Goal: Complete application form

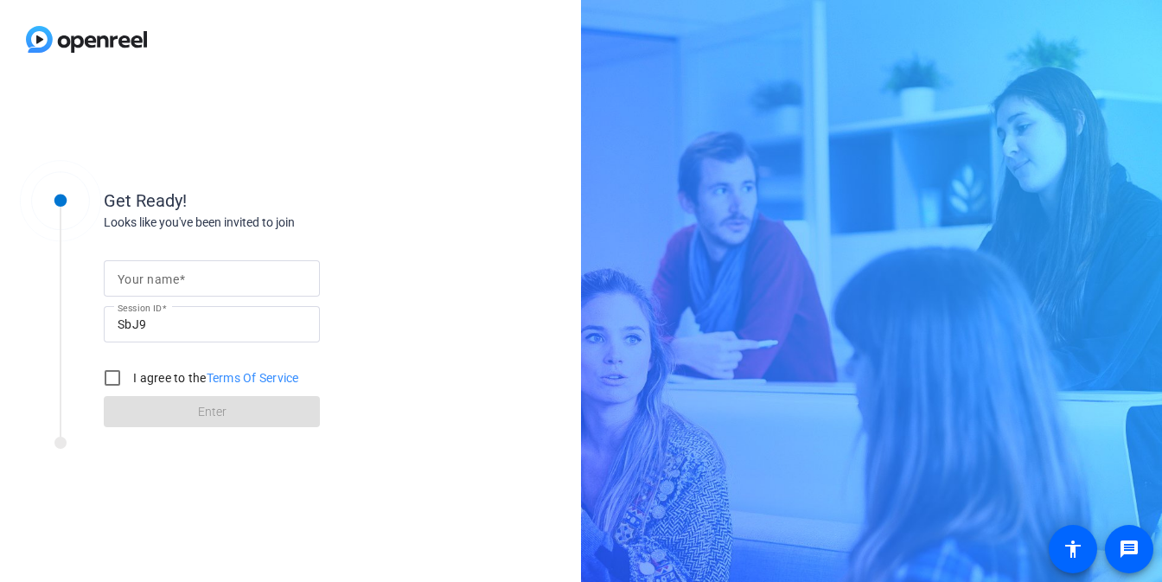
click at [201, 276] on input "Your name" at bounding box center [212, 278] width 188 height 21
type input "zfvcdxc"
click at [136, 367] on div "I agree to the Terms Of Service" at bounding box center [197, 378] width 204 height 35
click at [135, 387] on div "I agree to the Terms Of Service" at bounding box center [197, 378] width 204 height 35
click at [144, 382] on label "I agree to the Terms Of Service" at bounding box center [214, 377] width 169 height 17
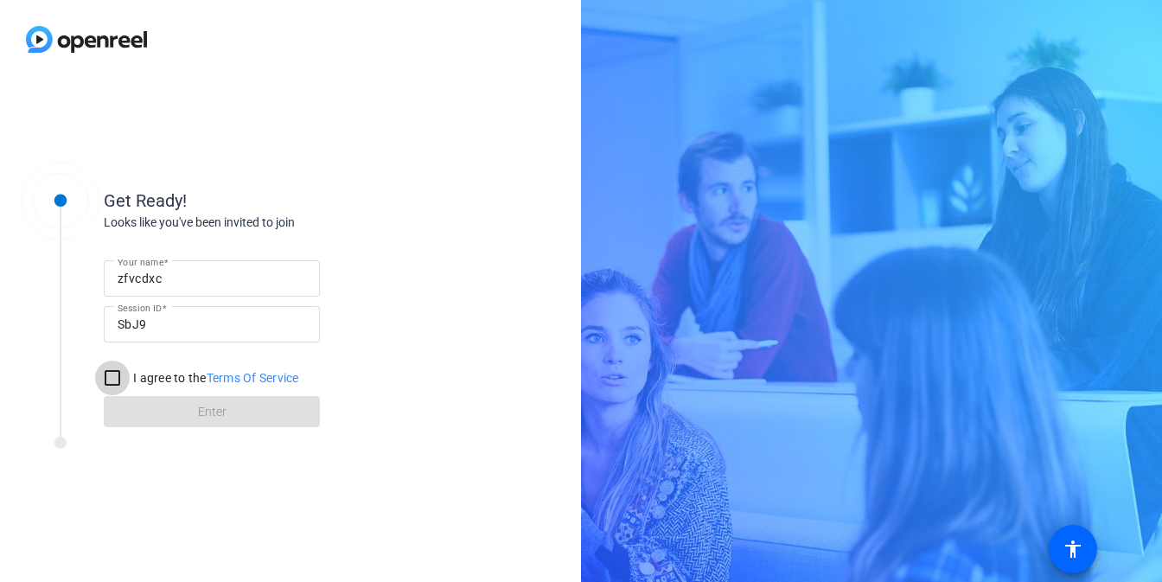
click at [130, 382] on input "I agree to the Terms Of Service" at bounding box center [112, 378] width 35 height 35
checkbox input "true"
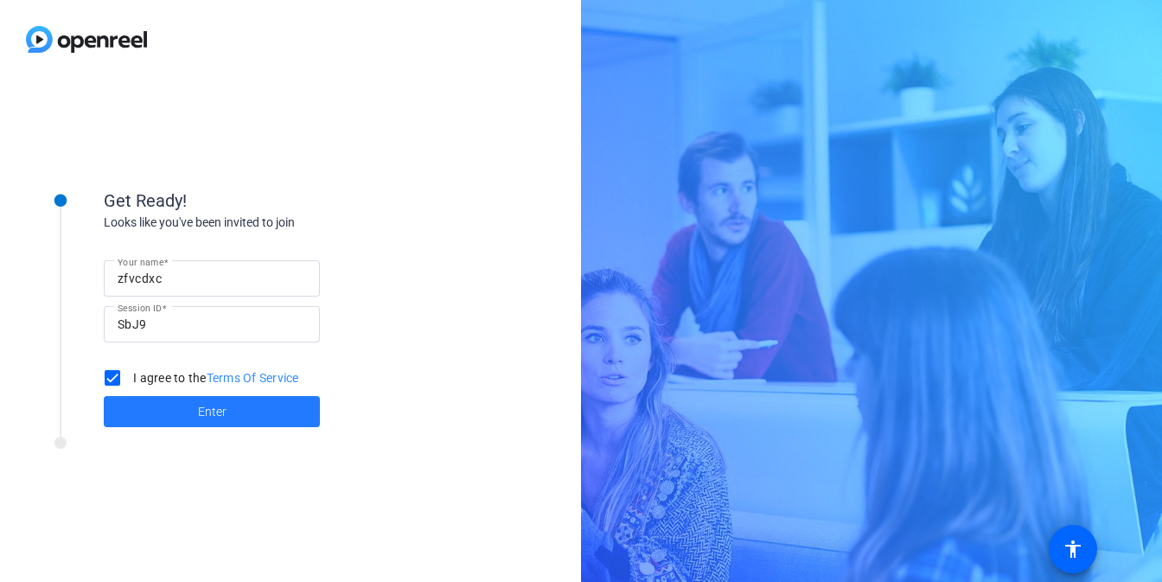
click at [139, 418] on span at bounding box center [212, 411] width 216 height 41
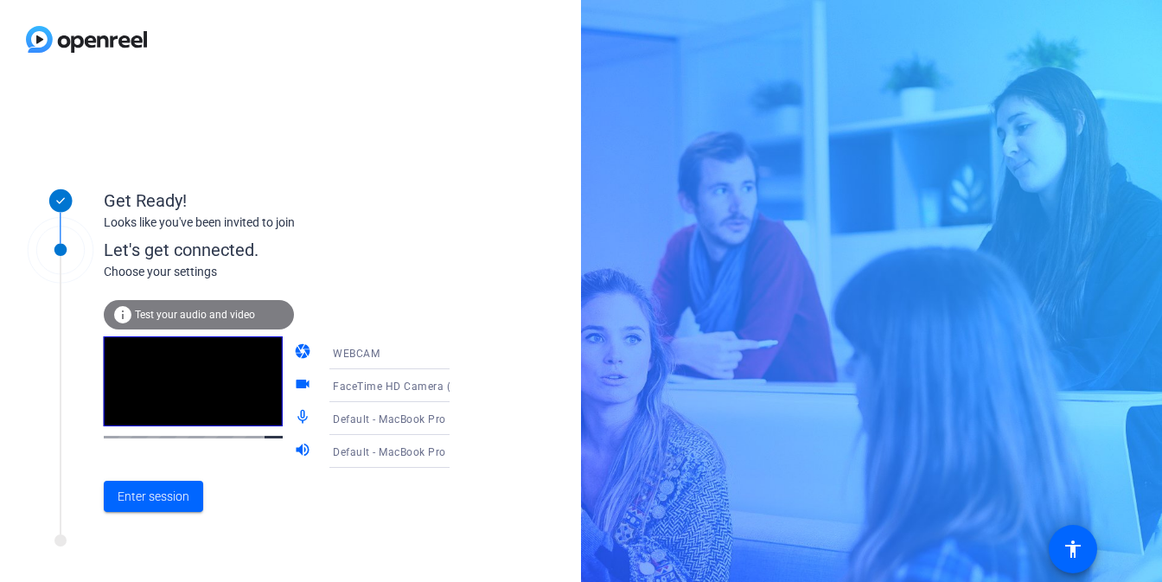
click at [304, 64] on div at bounding box center [290, 39] width 581 height 79
click at [189, 502] on span at bounding box center [153, 495] width 99 height 41
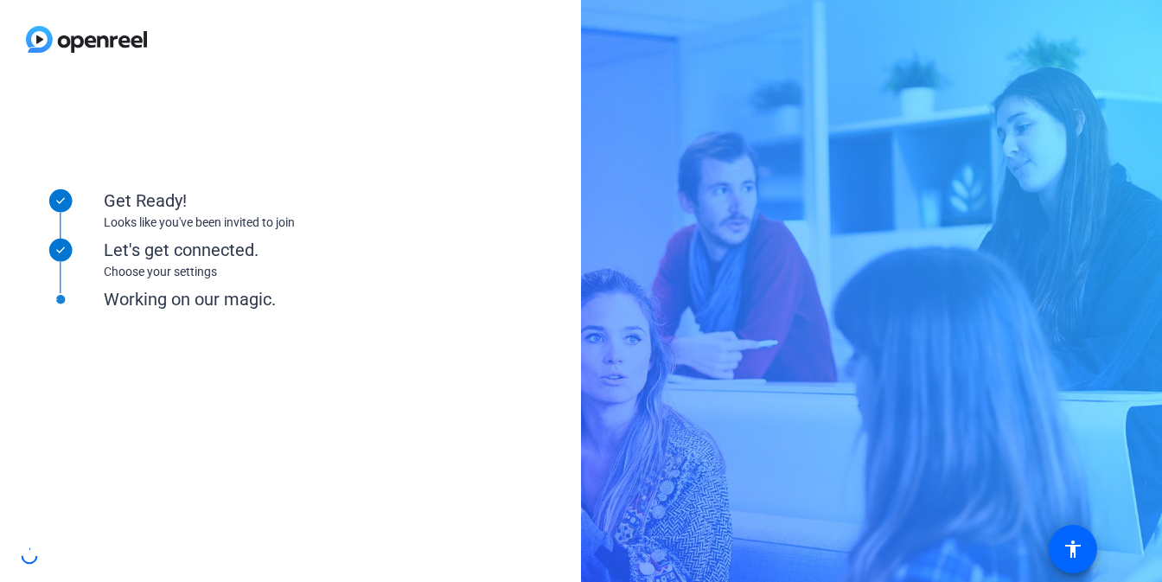
click at [306, 46] on div at bounding box center [290, 39] width 581 height 79
